Goal: Use online tool/utility: Use online tool/utility

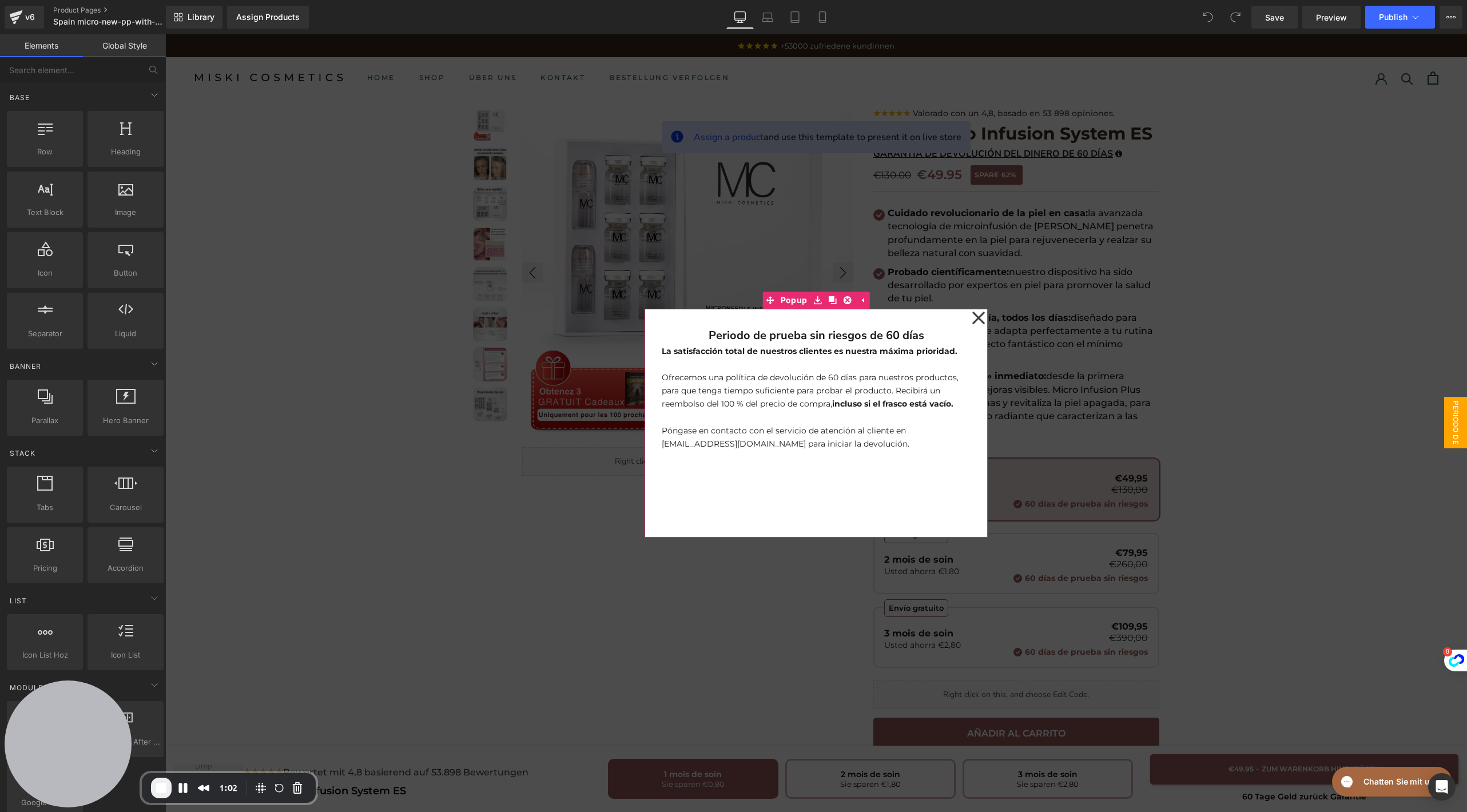
click at [972, 321] on icon at bounding box center [978, 318] width 13 height 13
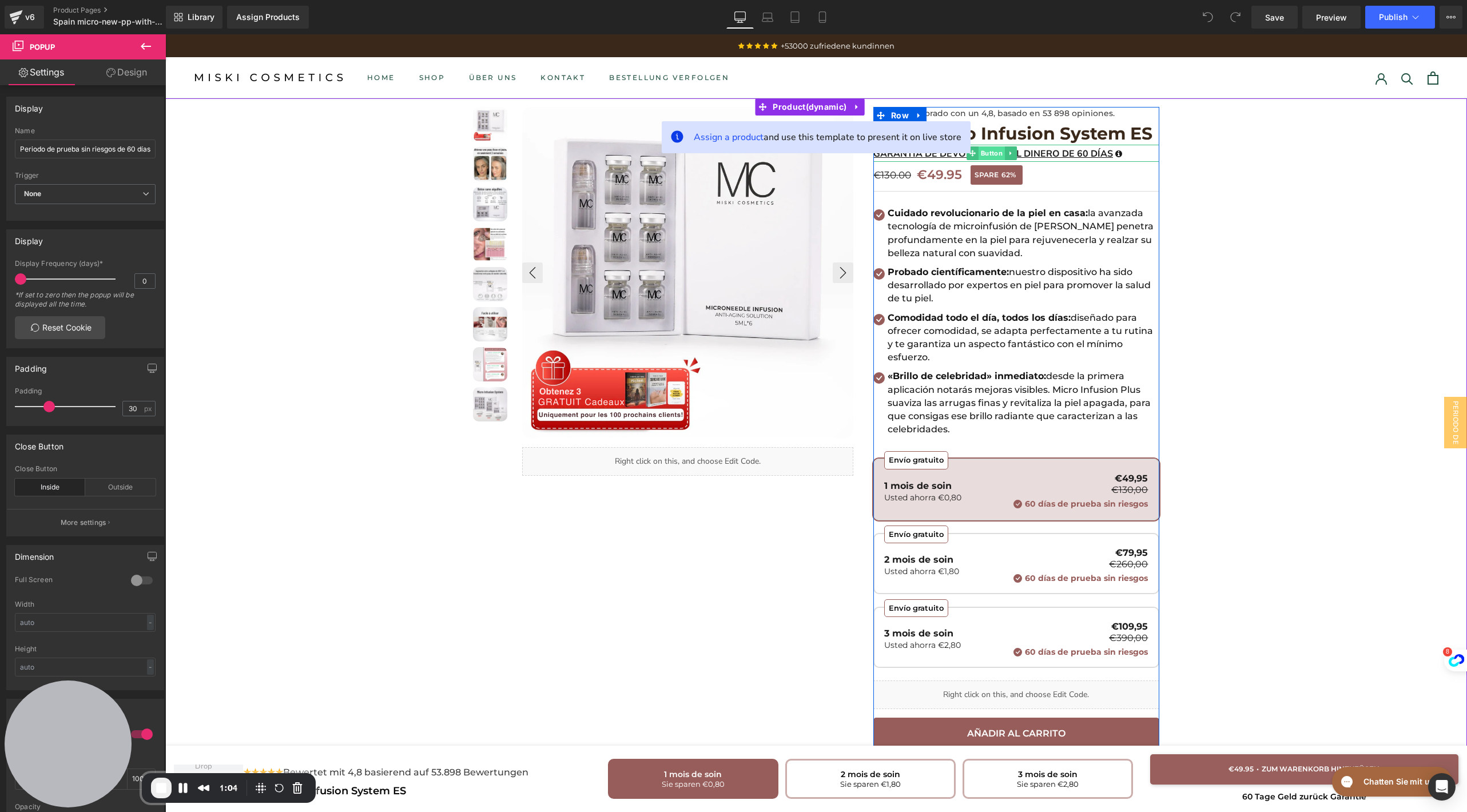
click at [996, 157] on span "Button" at bounding box center [992, 153] width 27 height 14
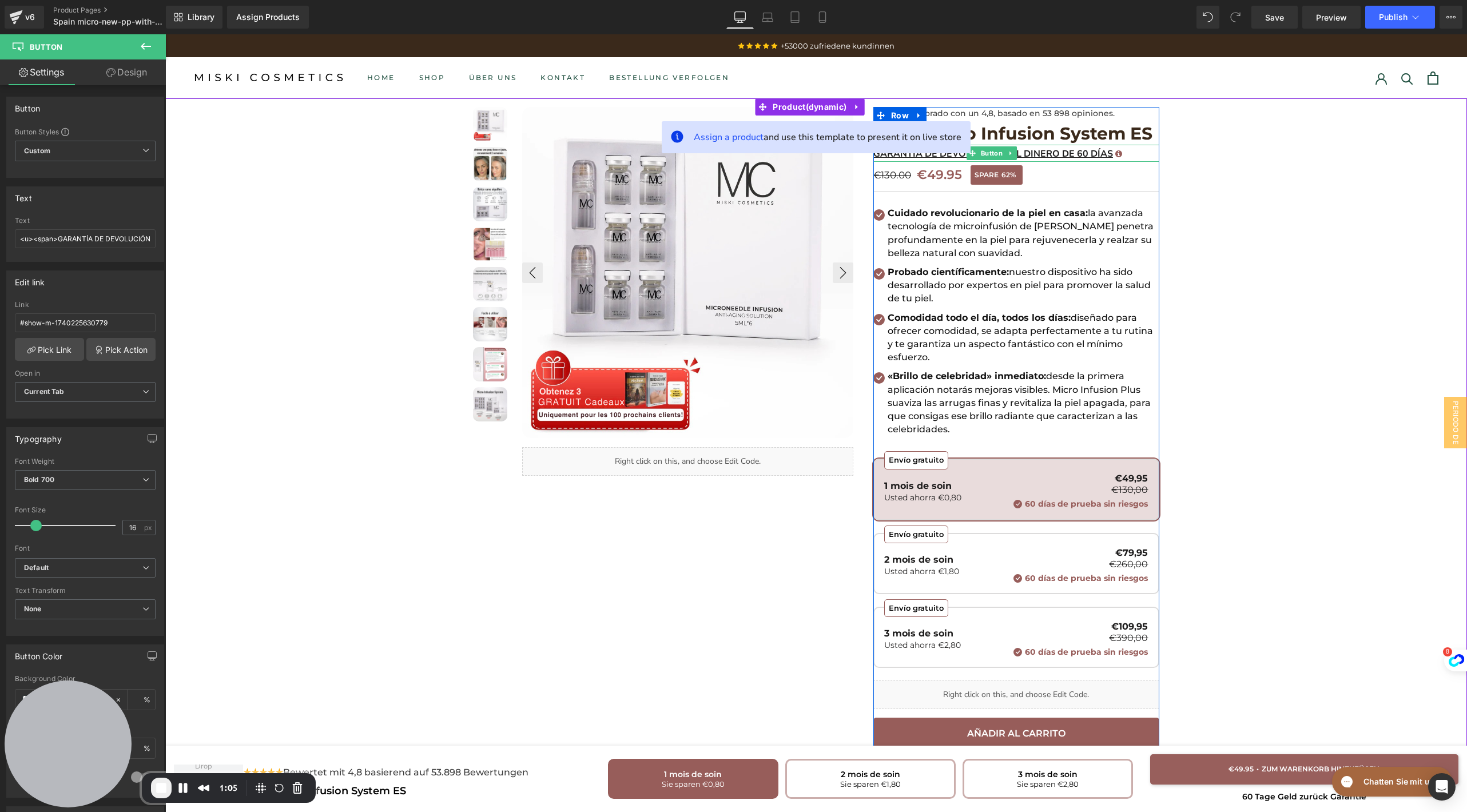
click at [1115, 155] on icon at bounding box center [1119, 154] width 8 height 8
click at [1080, 157] on span "GARANTÍA DE DEVOLUCIÓN DEL DINERO DE 60 DÍAS" at bounding box center [993, 154] width 240 height 13
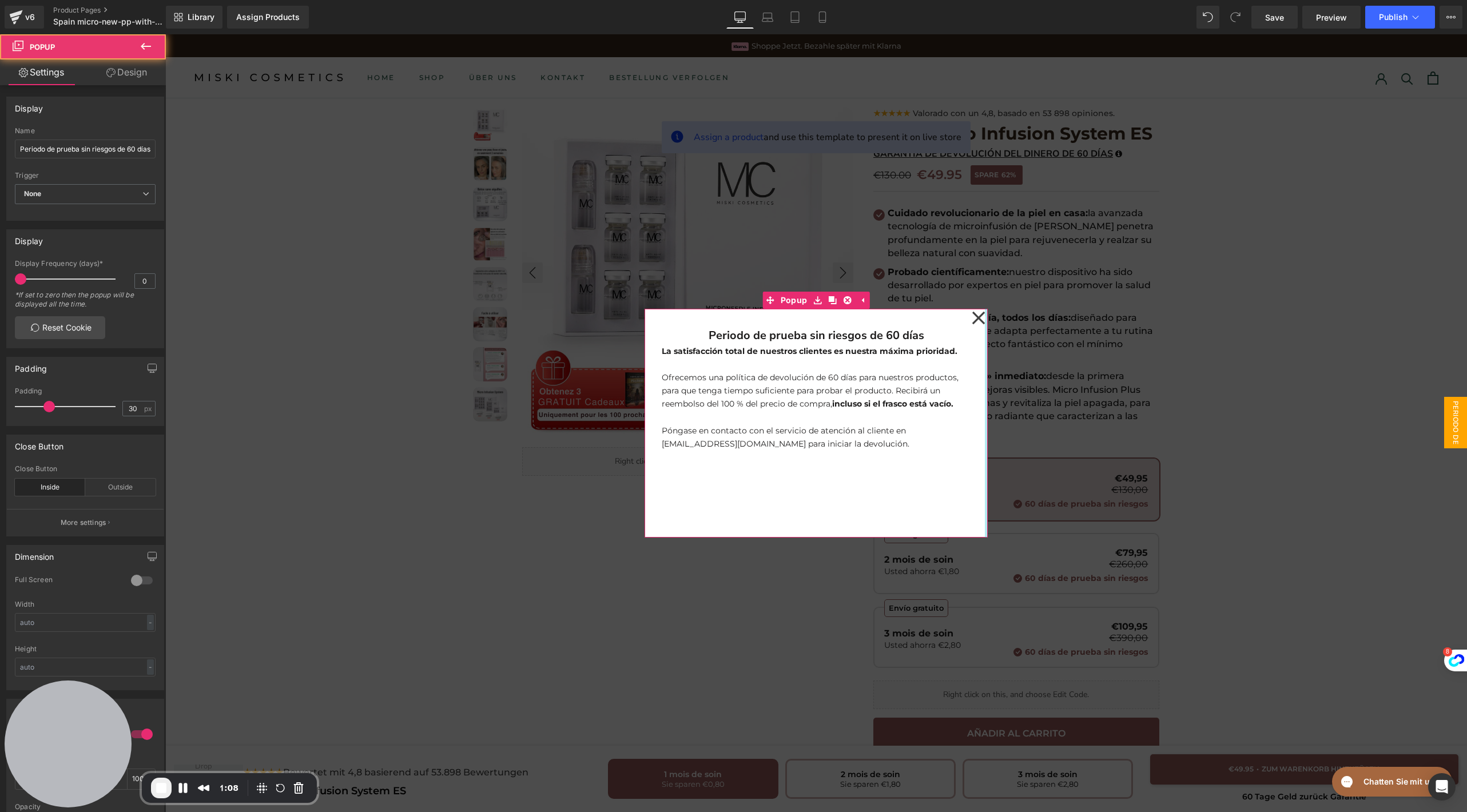
click at [980, 322] on div "Periodo de prueba sin riesgos de 60 días Heading La satisfacción total de nuest…" at bounding box center [816, 423] width 344 height 229
click at [972, 319] on icon at bounding box center [978, 318] width 13 height 13
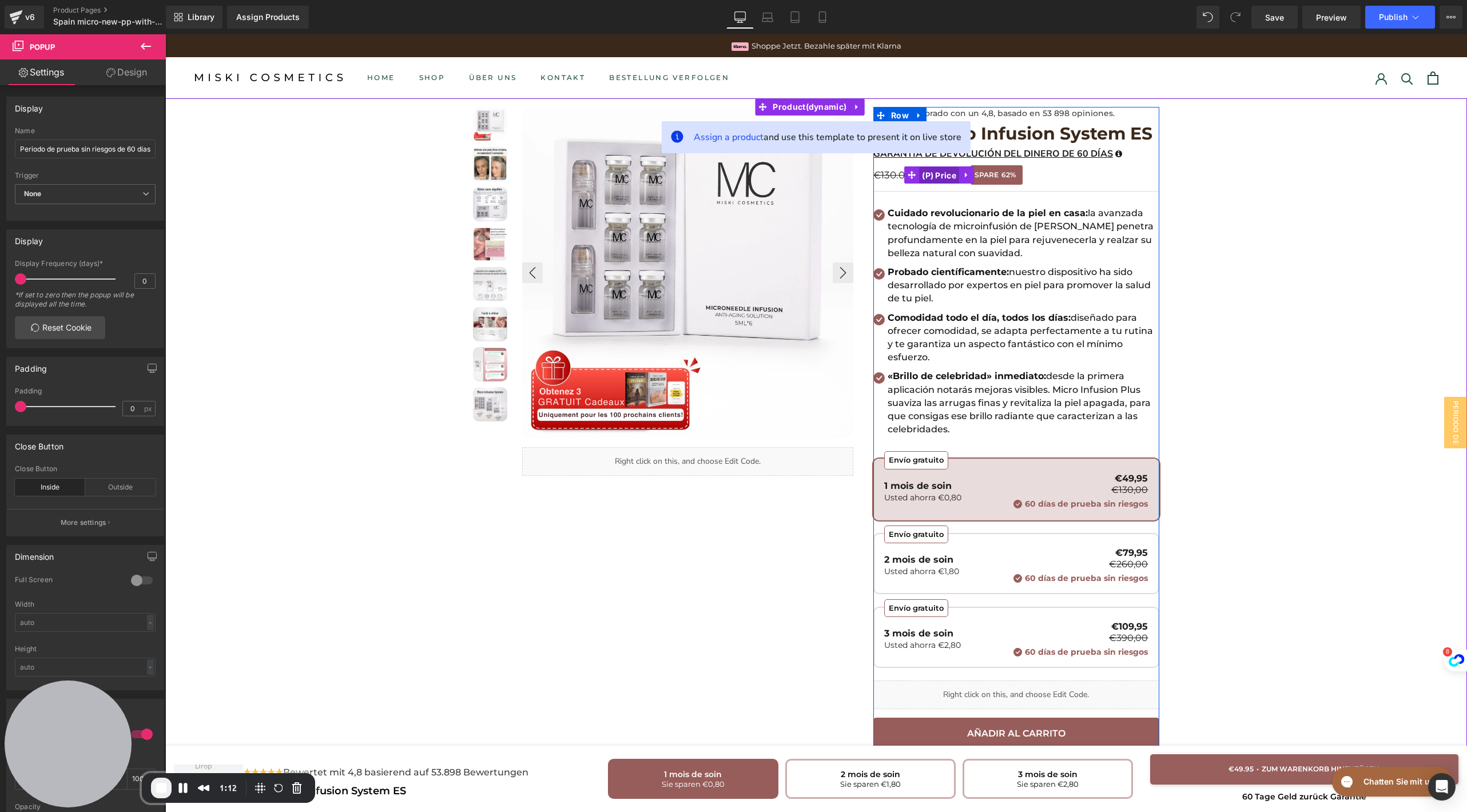
click at [935, 176] on span "(P) Price" at bounding box center [939, 175] width 40 height 18
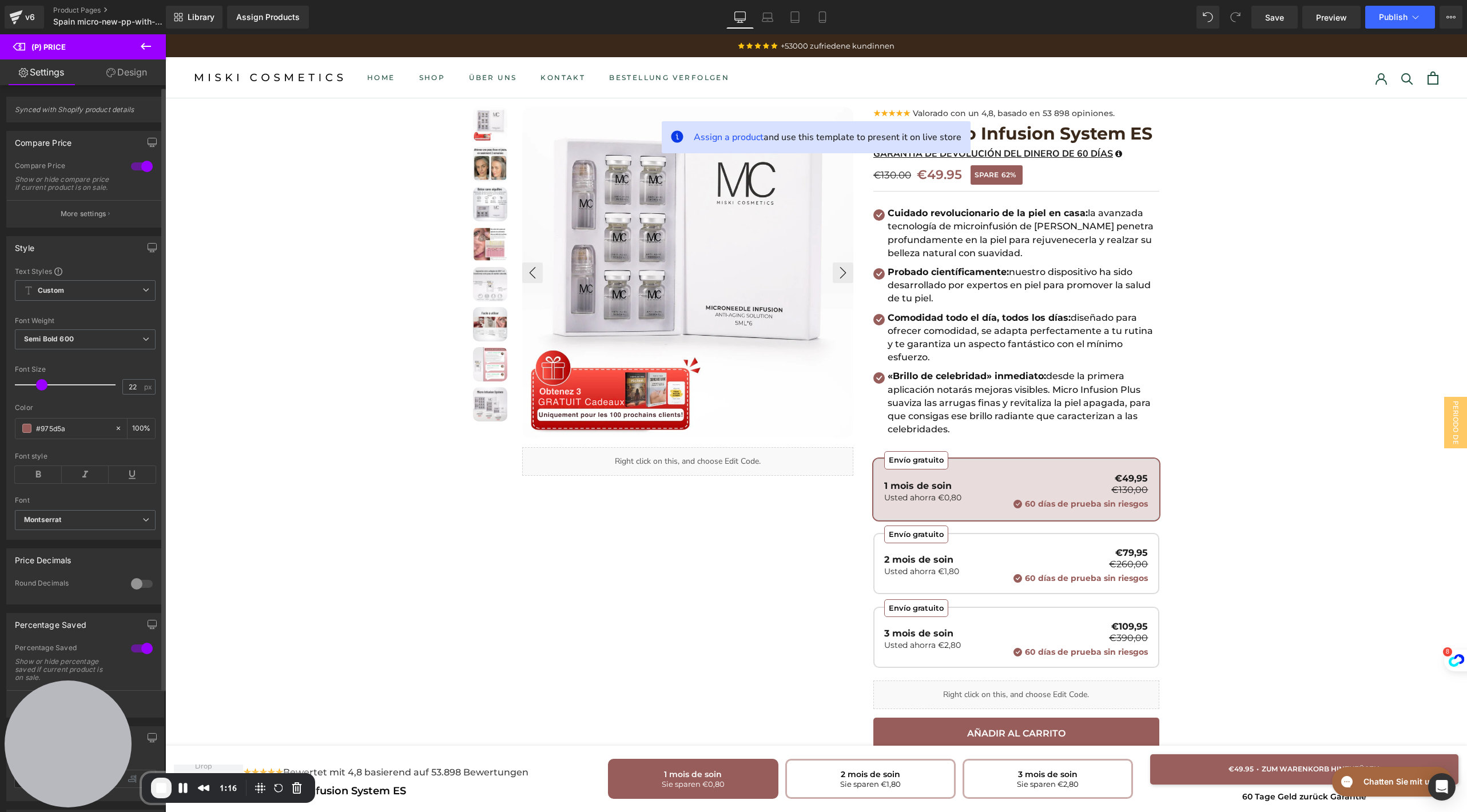
scroll to position [149, 0]
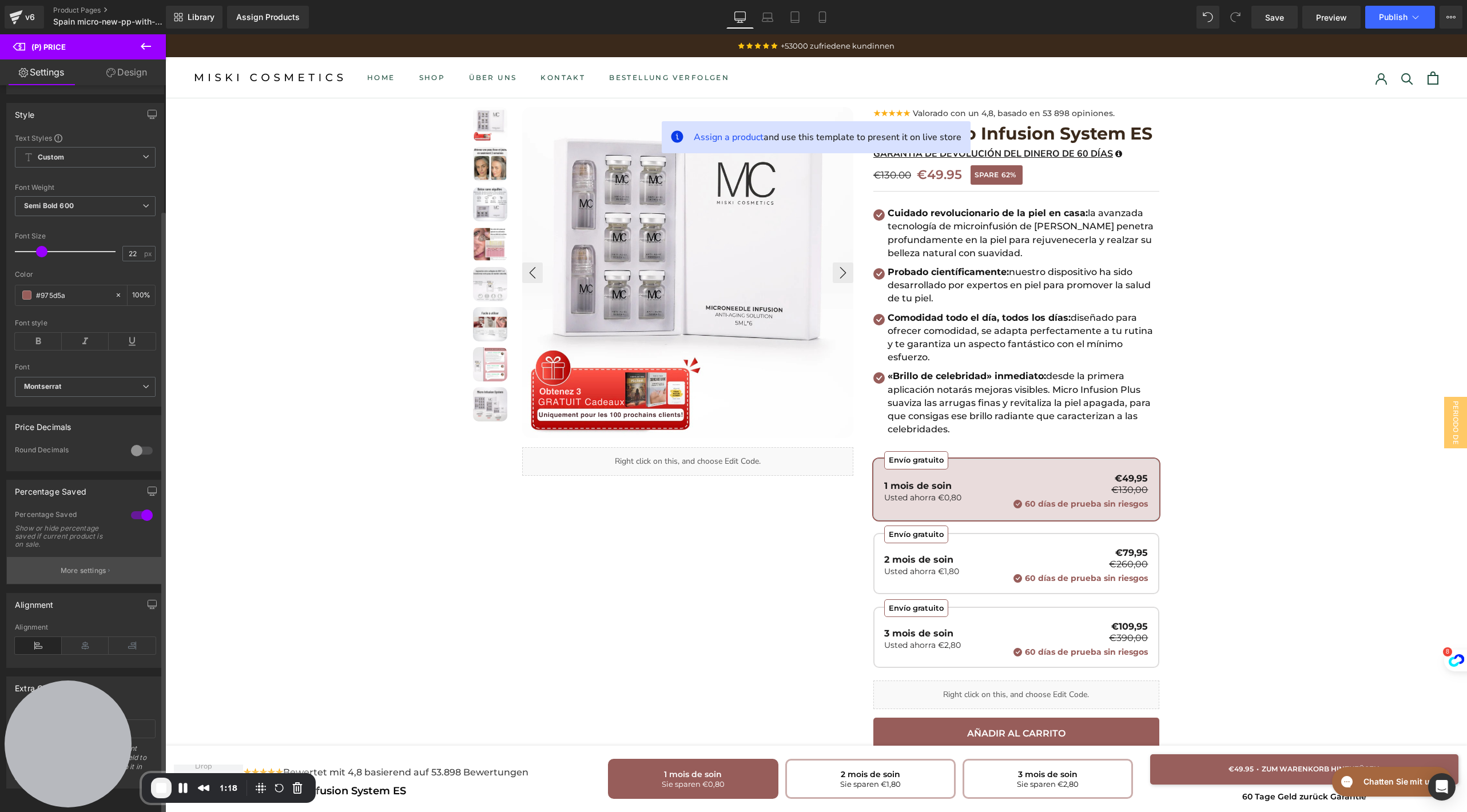
click at [70, 566] on p "More settings" at bounding box center [84, 571] width 46 height 11
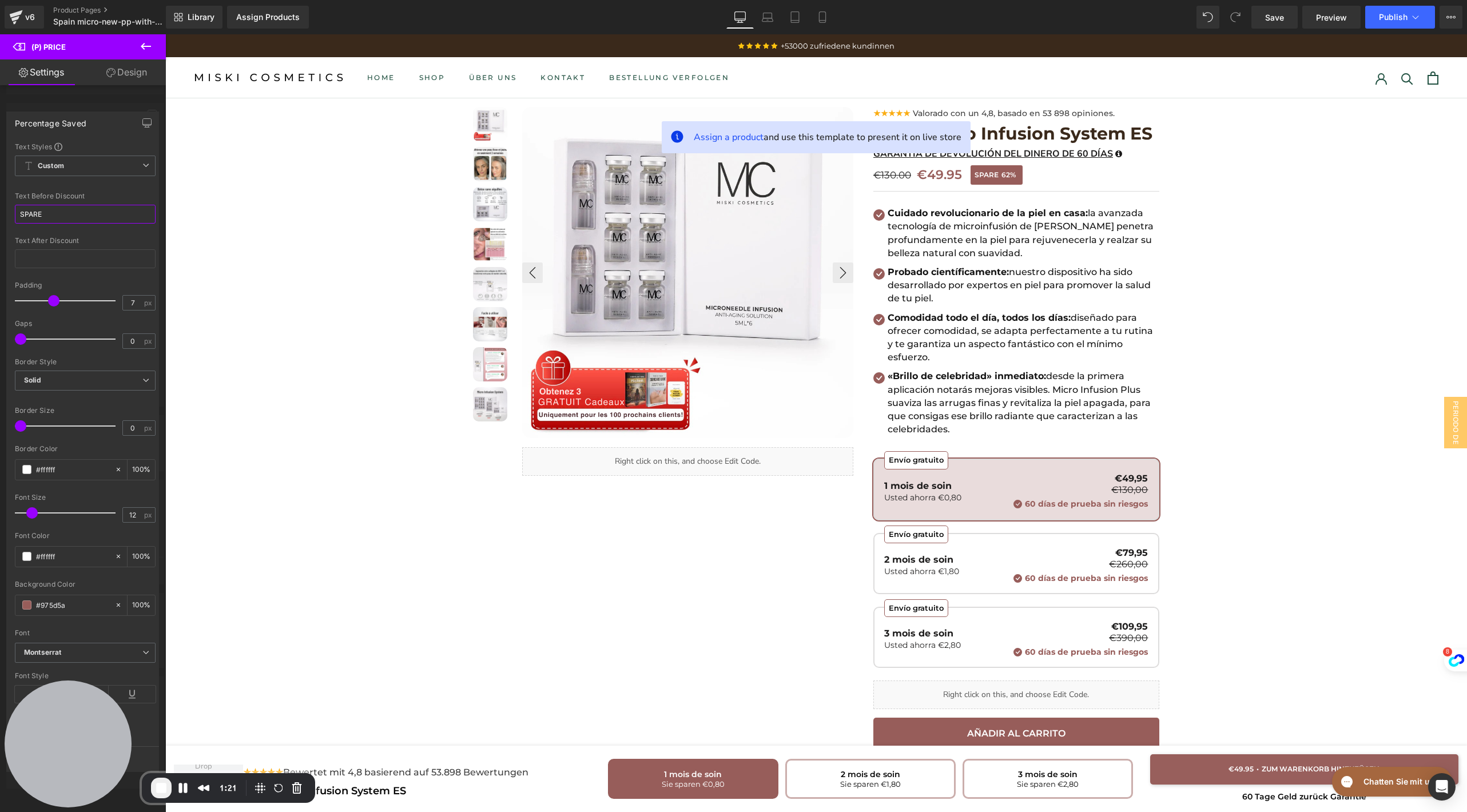
click at [65, 213] on input "SPARE" at bounding box center [85, 214] width 141 height 19
click at [72, 222] on input "SPARE" at bounding box center [85, 214] width 141 height 19
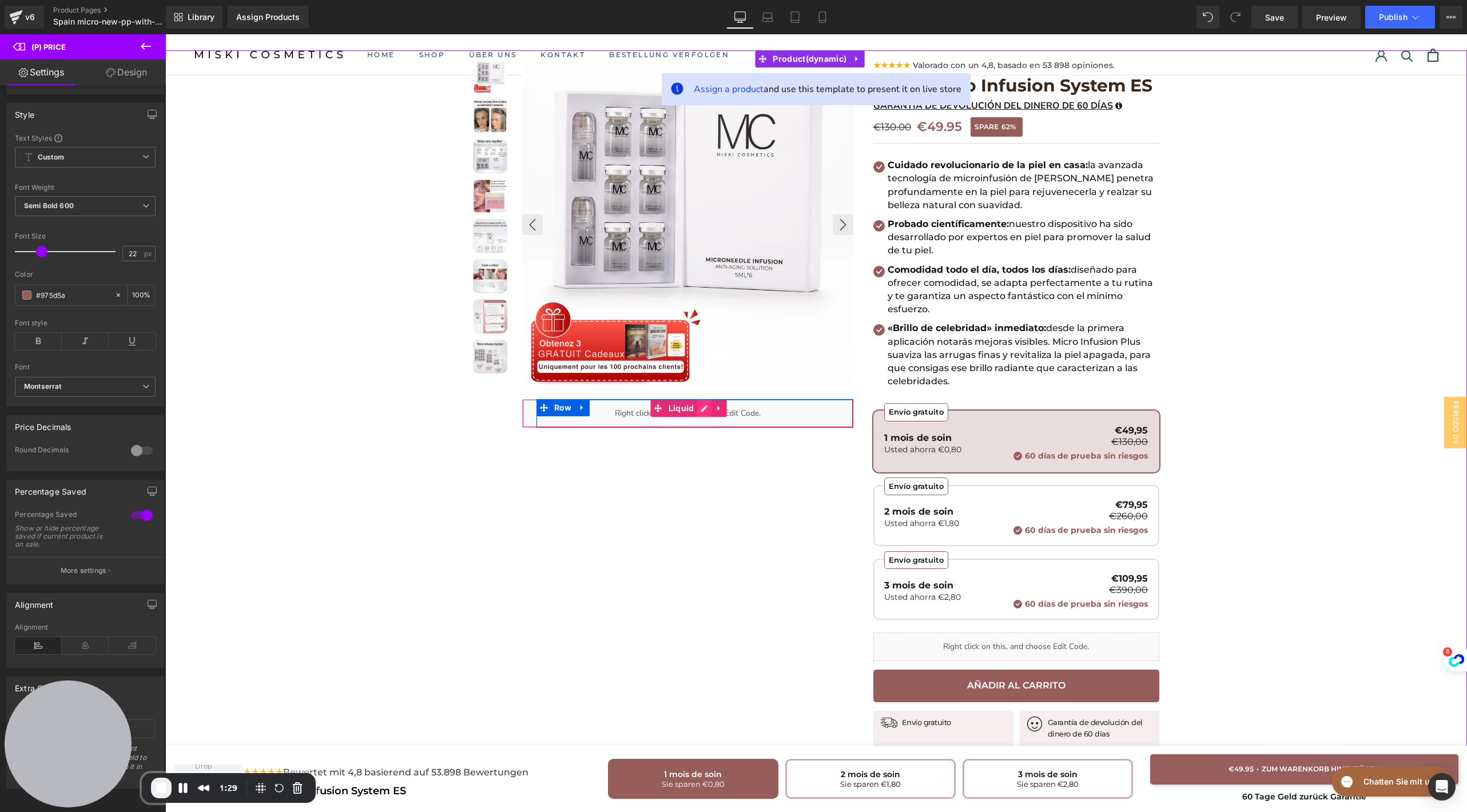
click at [699, 404] on div "Liquid" at bounding box center [688, 414] width 331 height 29
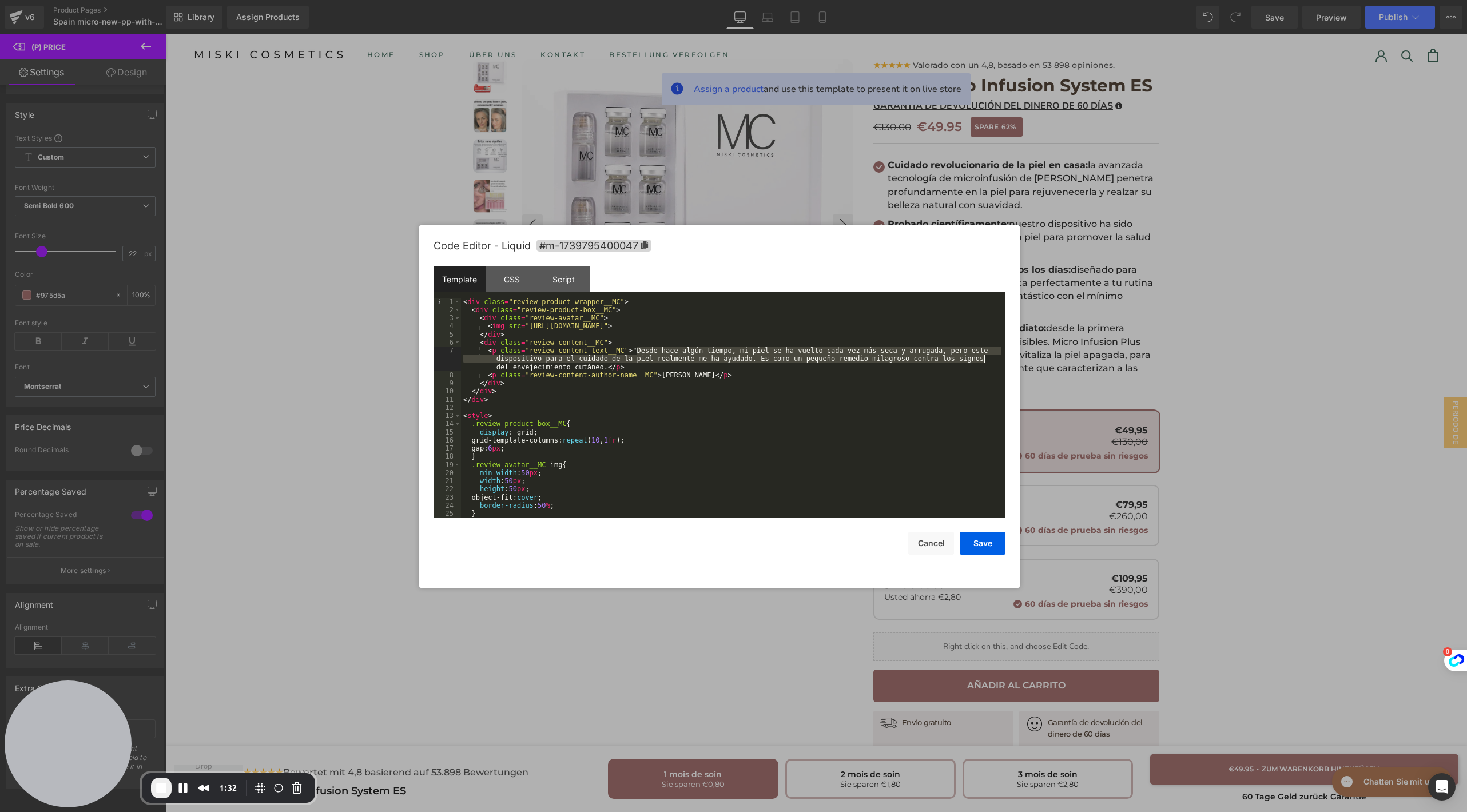
drag, startPoint x: 637, startPoint y: 350, endPoint x: 984, endPoint y: 361, distance: 347.2
click at [984, 361] on div "< div class = "review-product-wrapper__MC" > < div class = "review-product-box_…" at bounding box center [730, 416] width 540 height 236
click at [935, 543] on button "Cancel" at bounding box center [931, 543] width 46 height 23
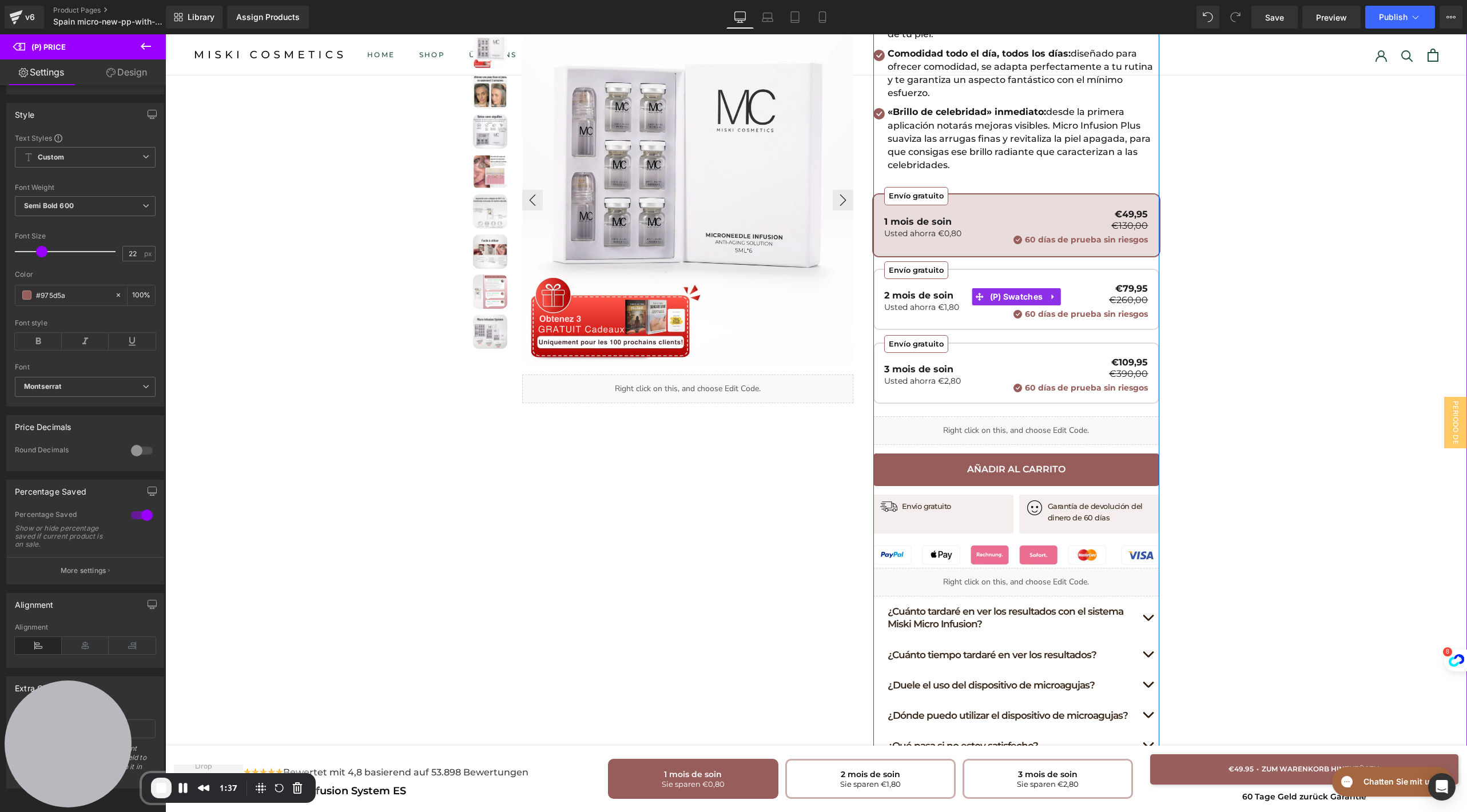
scroll to position [422, 0]
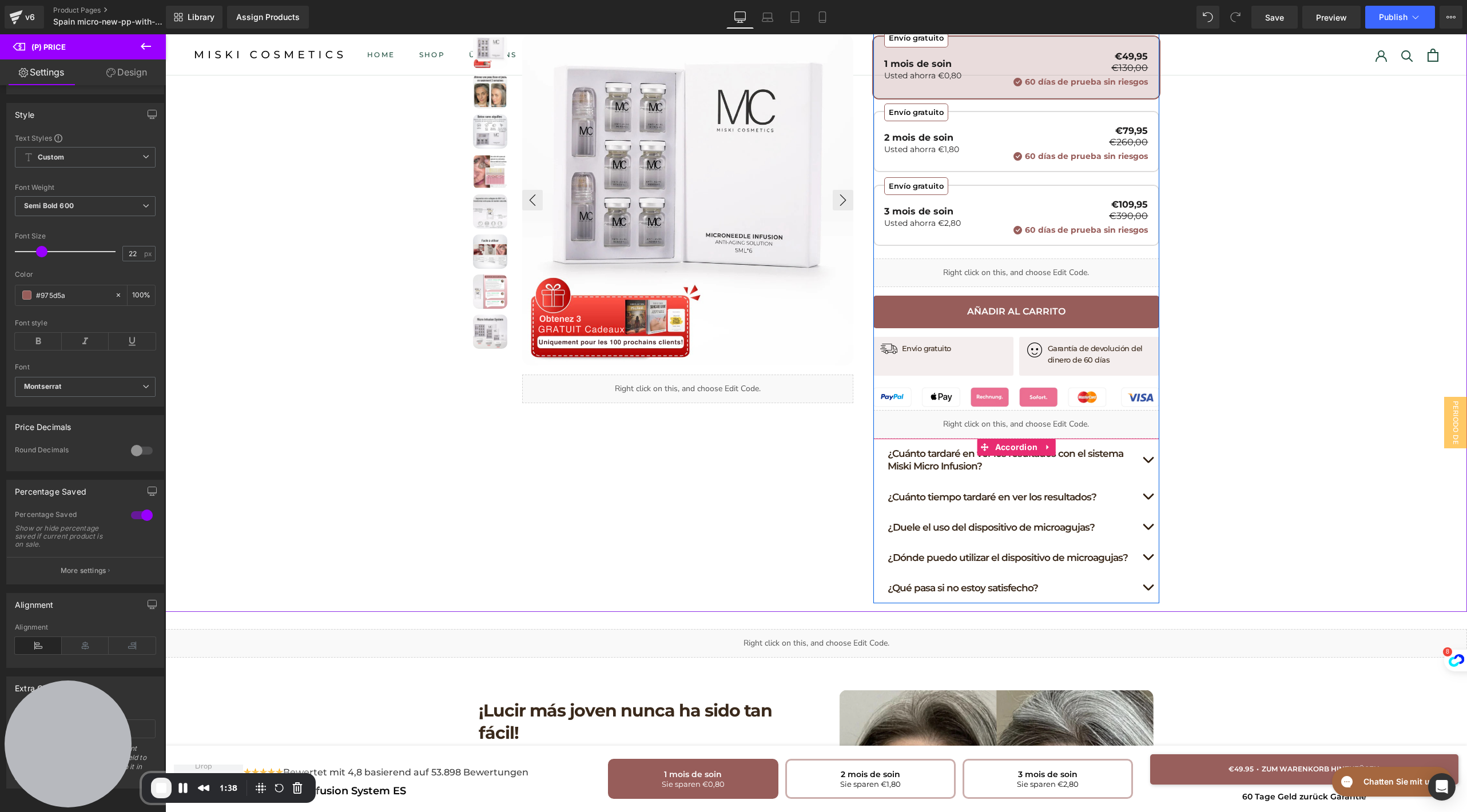
click at [1143, 440] on button "button" at bounding box center [1148, 460] width 23 height 43
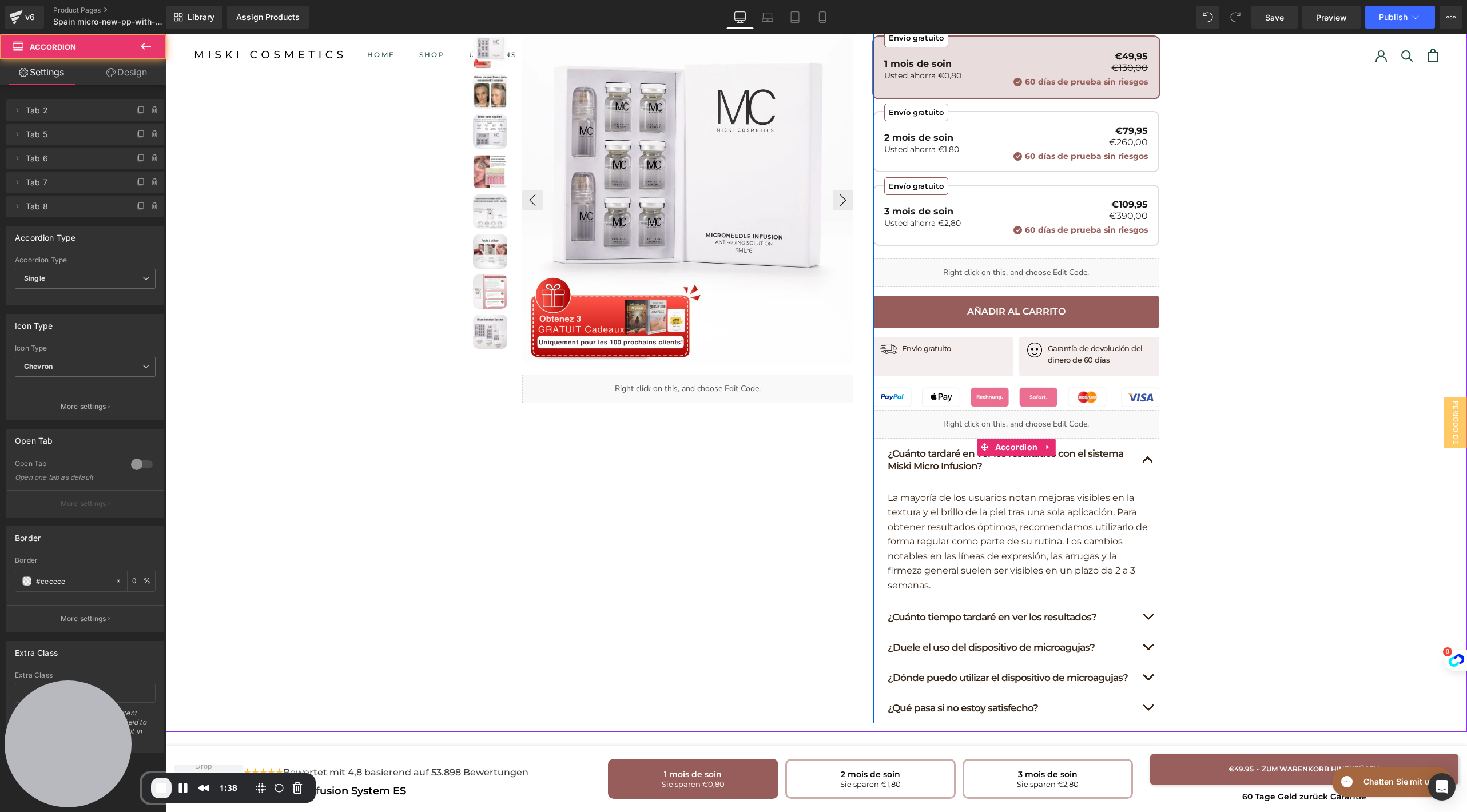
click at [1143, 442] on button "button" at bounding box center [1148, 460] width 23 height 43
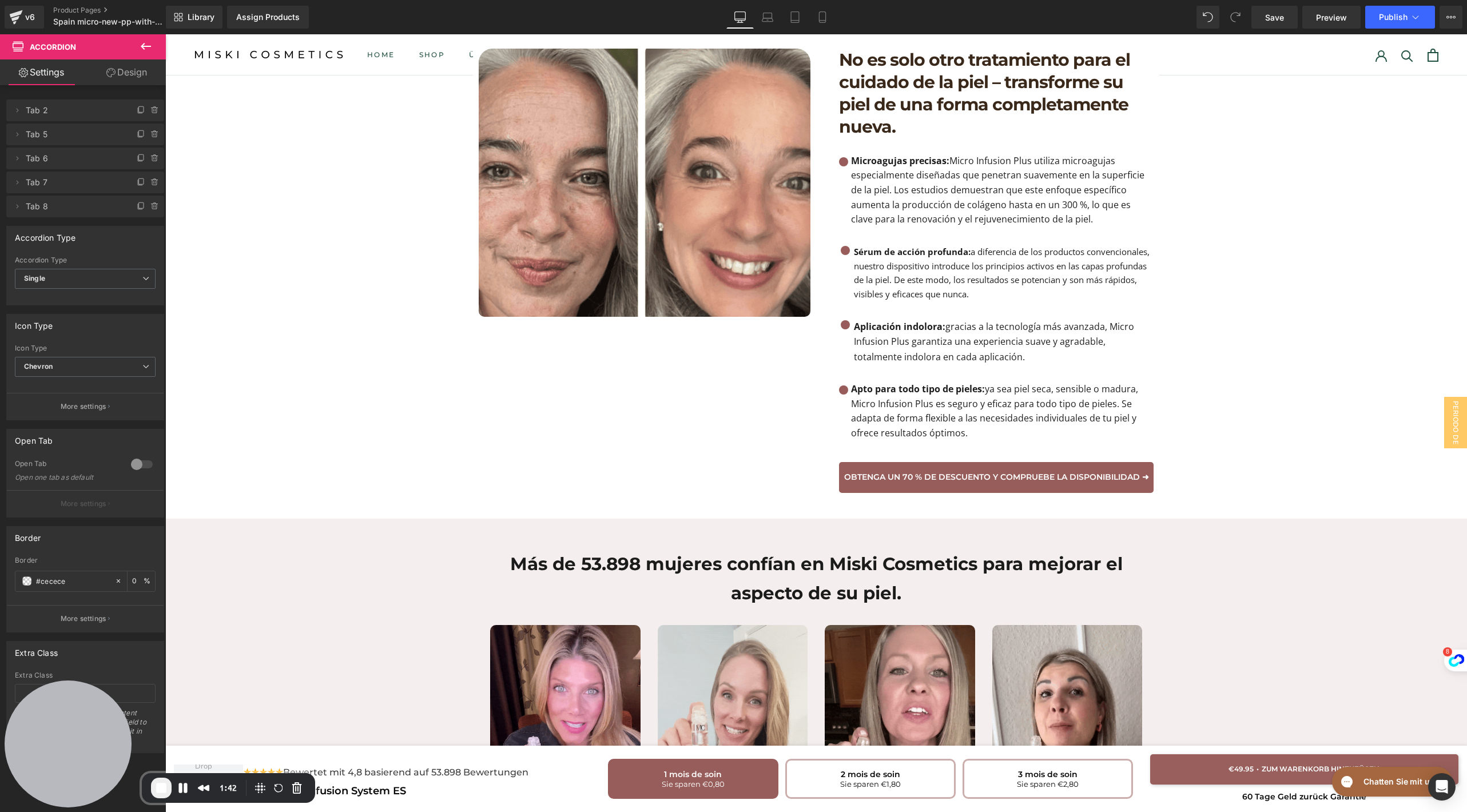
scroll to position [1033, 0]
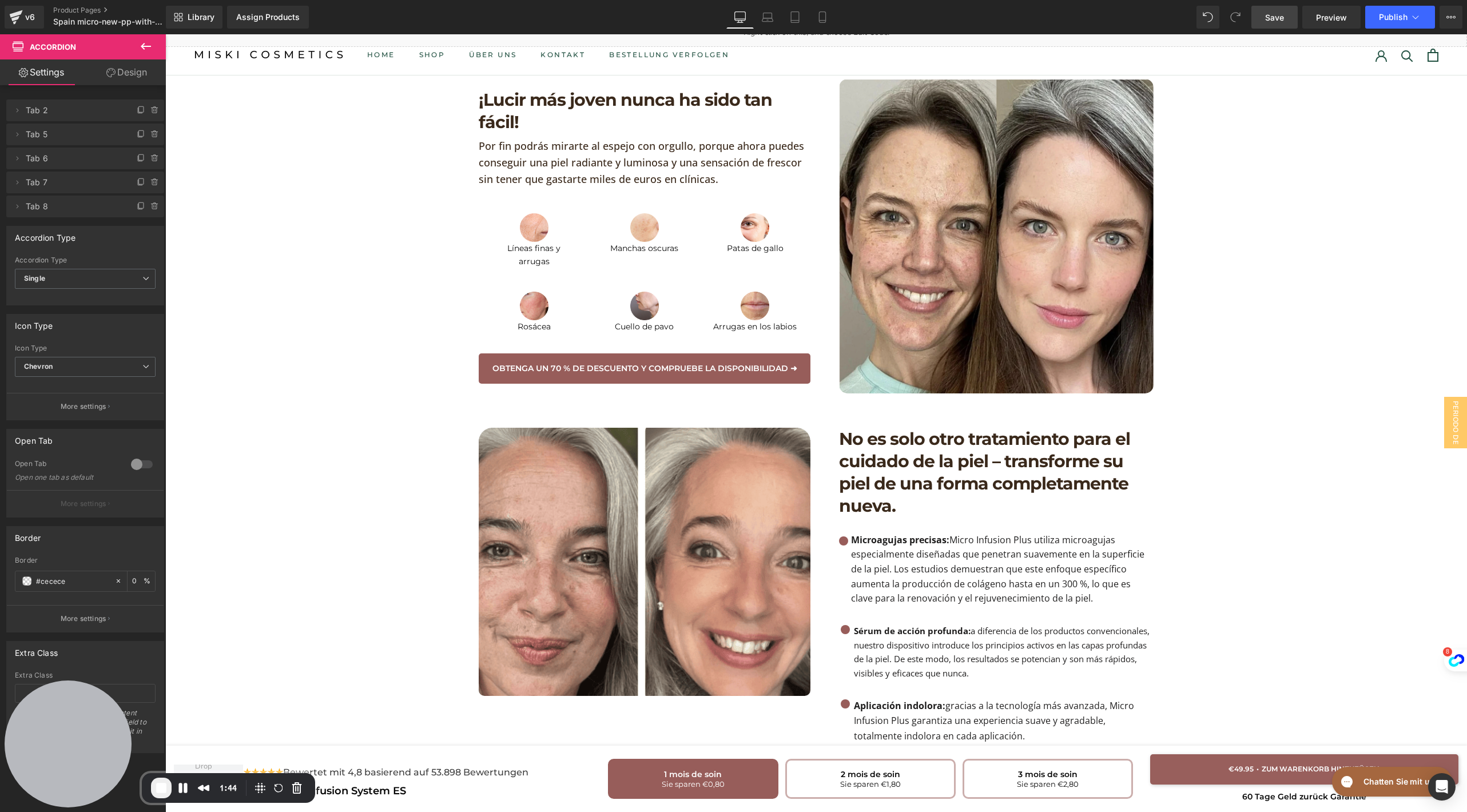
click at [1271, 16] on span "Save" at bounding box center [1274, 18] width 19 height 12
click at [1325, 16] on span "Preview" at bounding box center [1331, 18] width 31 height 12
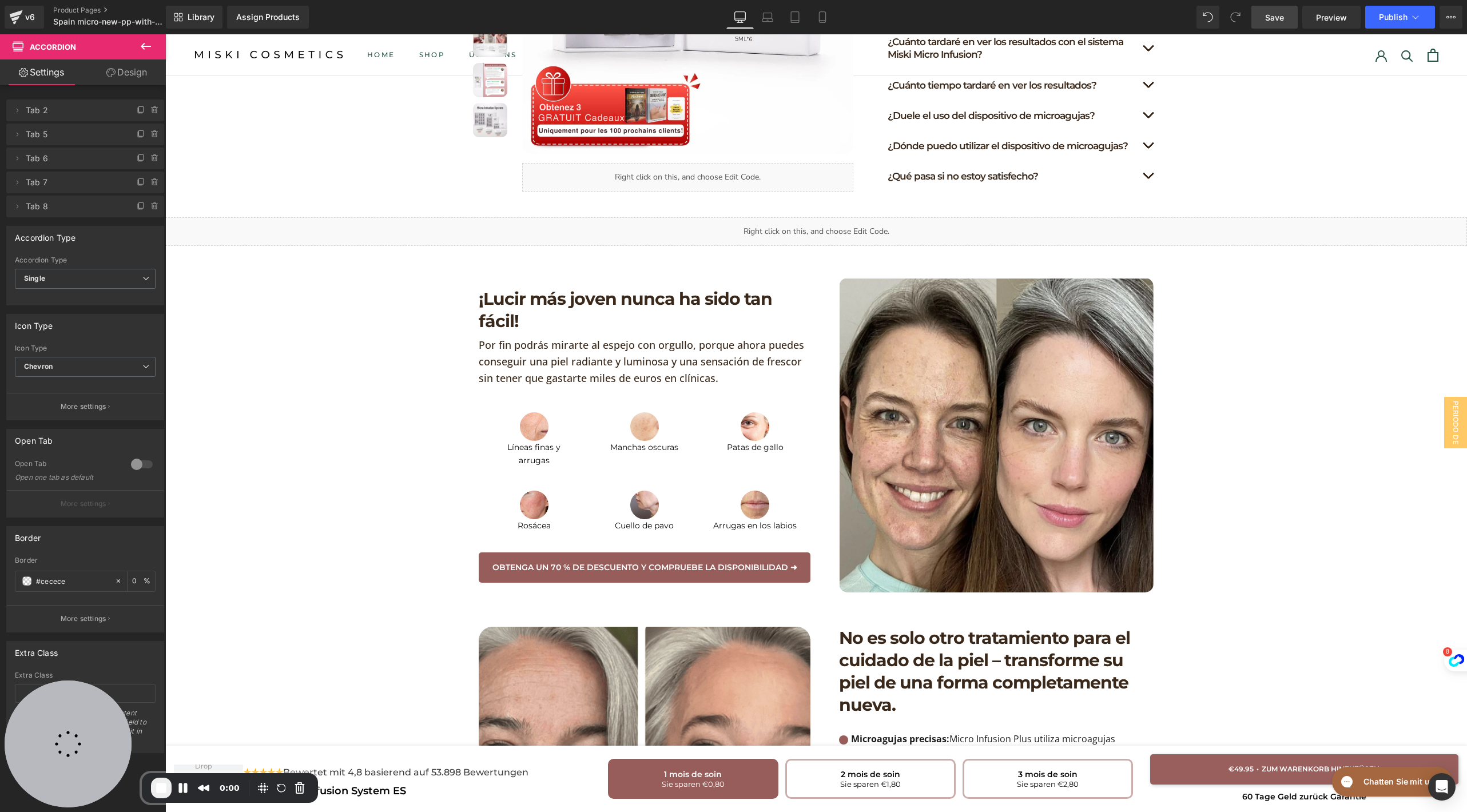
scroll to position [0, 0]
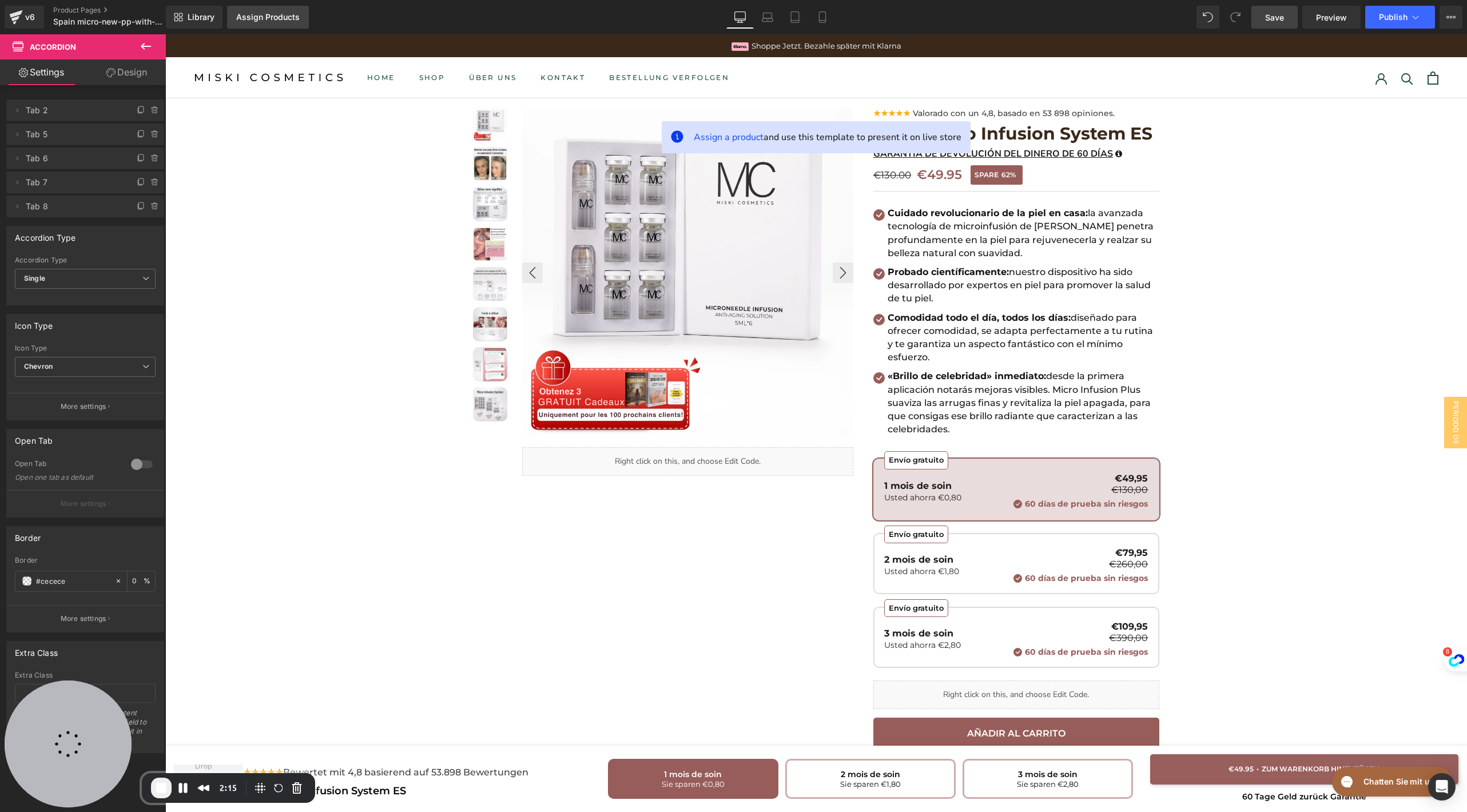
click at [248, 22] on link "Assign Products" at bounding box center [267, 18] width 82 height 23
click at [260, 18] on div "Assign Products" at bounding box center [267, 18] width 63 height 9
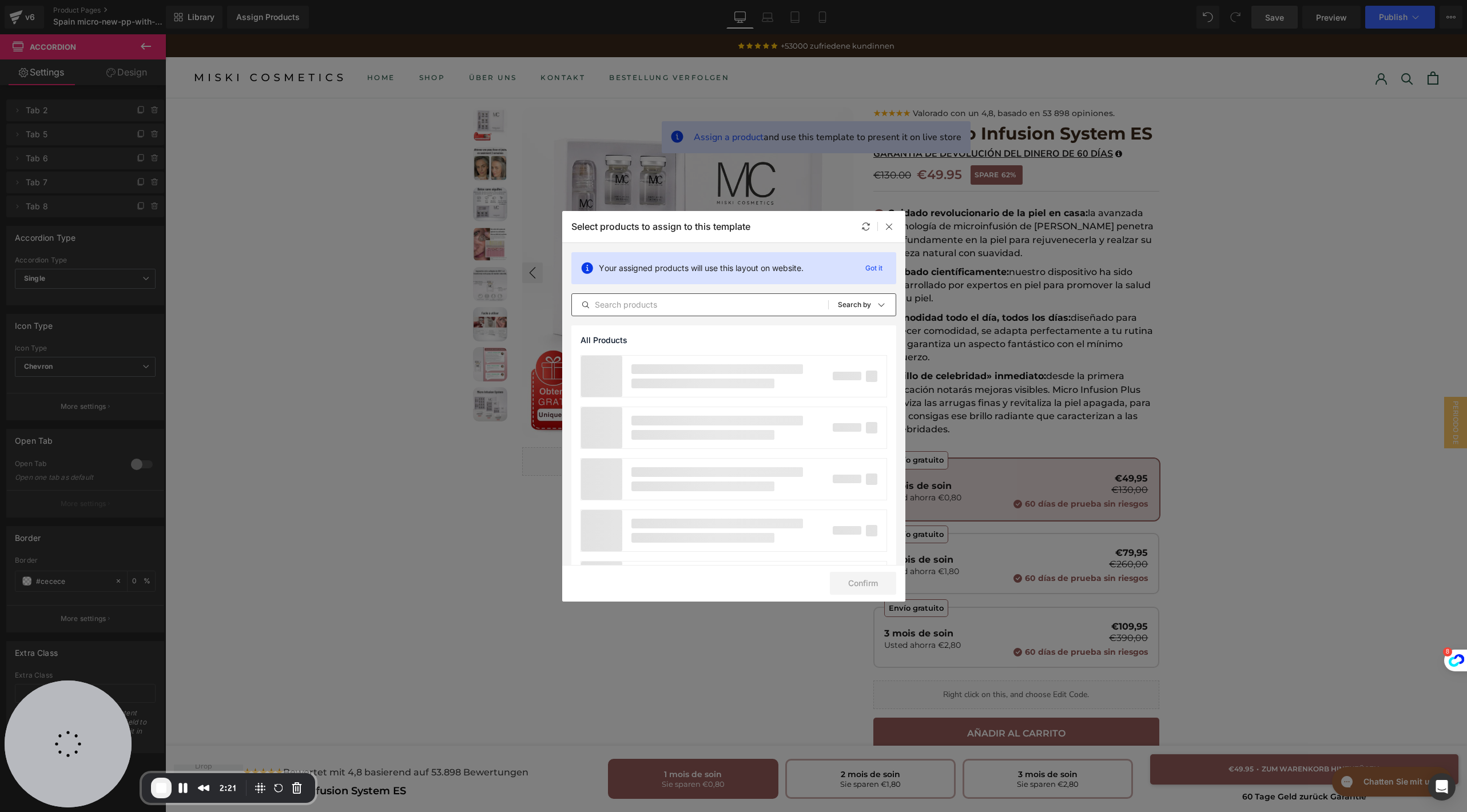
click at [677, 295] on div "All Products Shopify Collections Product Templates Shopify Collections Sort: Se…" at bounding box center [734, 305] width 324 height 23
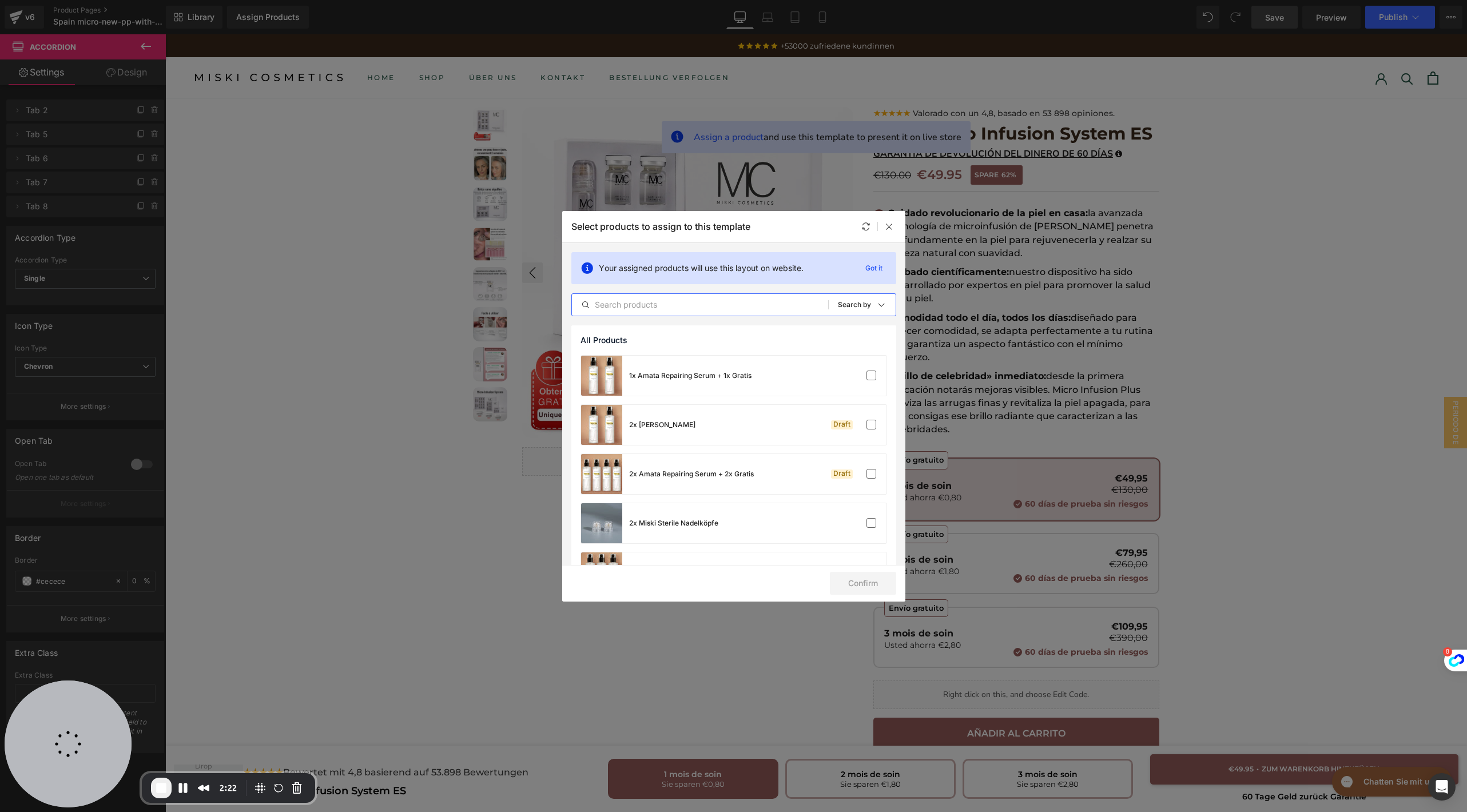
click at [669, 299] on input "text" at bounding box center [700, 305] width 256 height 14
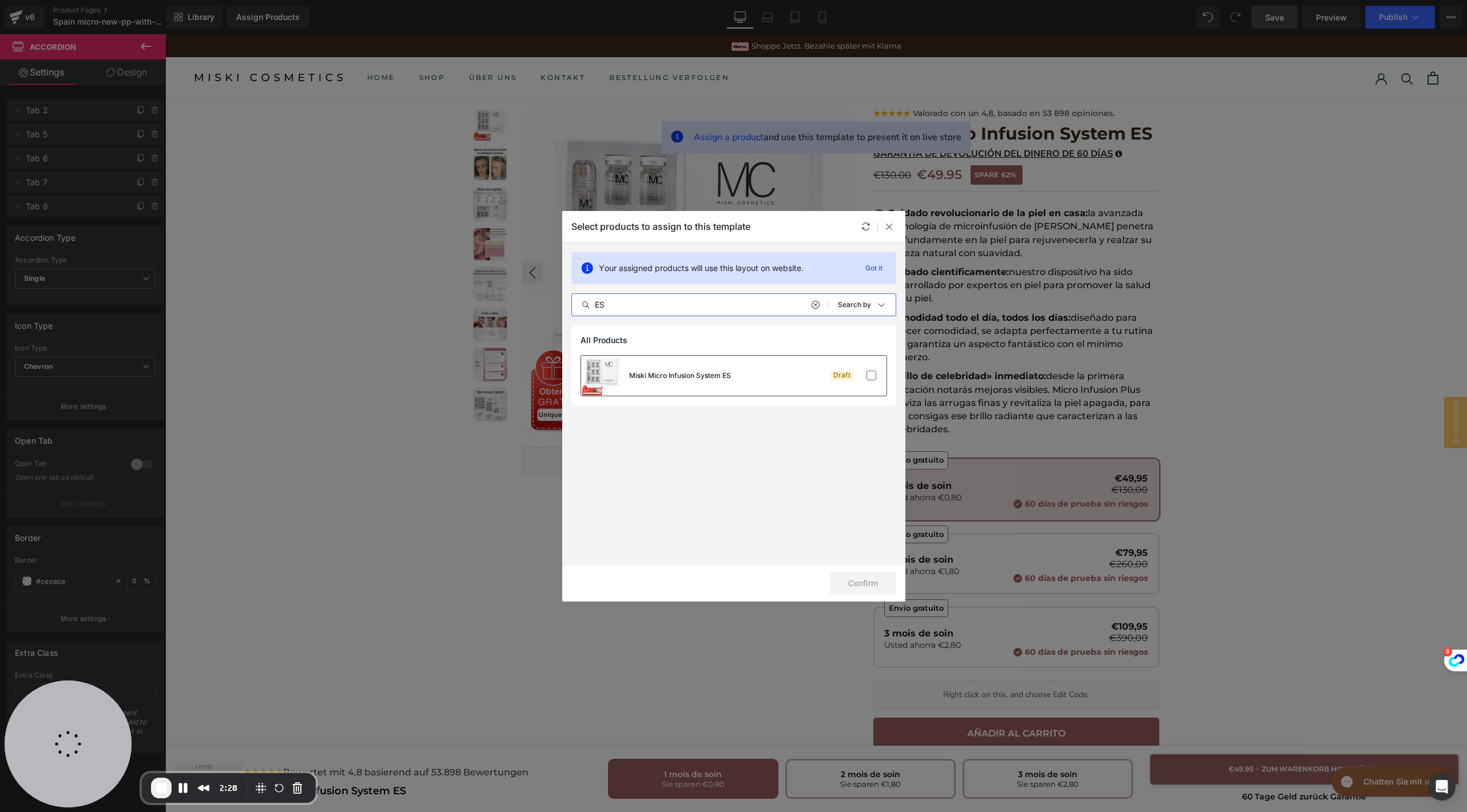
type input "ES"
click at [862, 376] on div "Draft" at bounding box center [852, 376] width 51 height 11
click at [868, 587] on button "Confirm" at bounding box center [862, 583] width 66 height 23
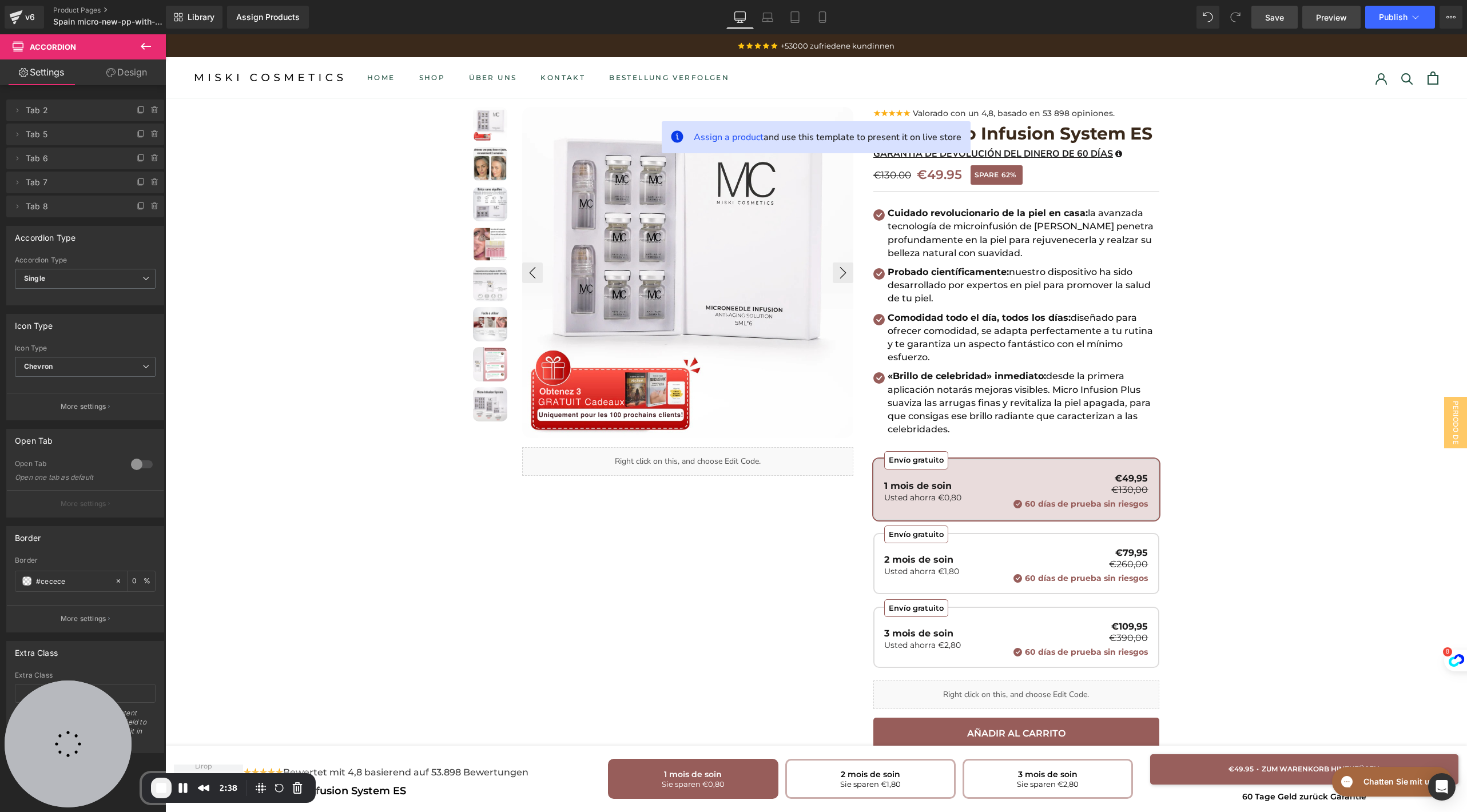
click at [1319, 19] on span "Preview" at bounding box center [1331, 18] width 31 height 12
click at [12, 6] on icon at bounding box center [16, 18] width 14 height 29
